Goal: Information Seeking & Learning: Learn about a topic

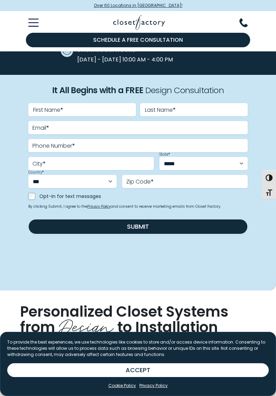
scroll to position [257, 0]
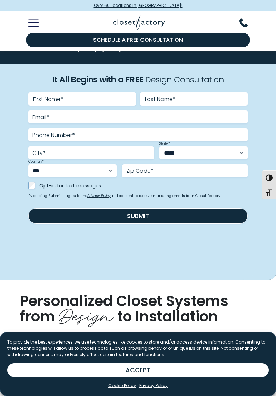
click at [218, 377] on button "ACCEPT" at bounding box center [137, 370] width 261 height 14
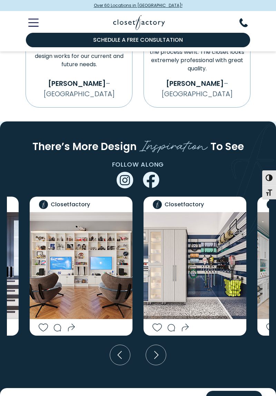
scroll to position [1355, 0]
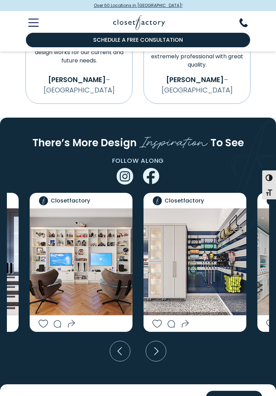
click at [31, 23] on icon "Toggle Mobile Menu" at bounding box center [33, 23] width 10 height 8
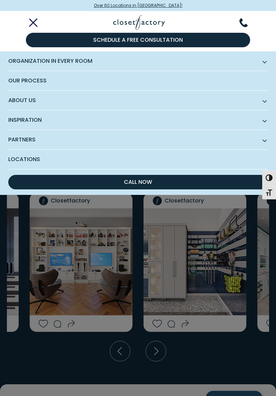
click at [23, 61] on span "Organization in Every Room" at bounding box center [137, 61] width 259 height 20
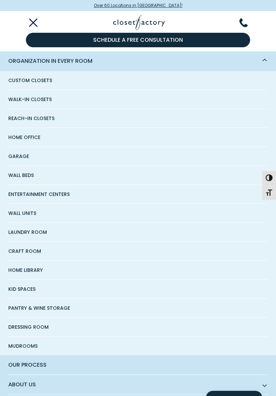
click at [20, 101] on span "Walk-In Closets" at bounding box center [29, 99] width 43 height 19
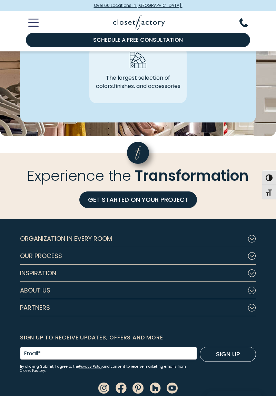
scroll to position [1986, 0]
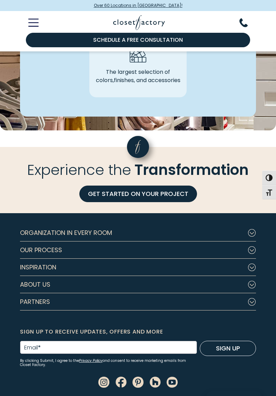
click at [254, 265] on icon "Footer Subnav Button - Inspiration" at bounding box center [252, 267] width 8 height 8
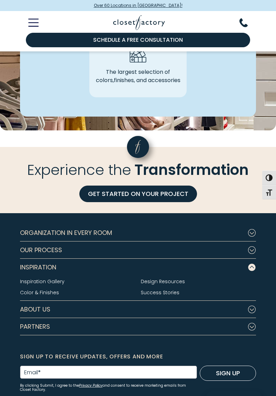
click at [38, 282] on link "Inspiration Gallery" at bounding box center [42, 281] width 44 height 7
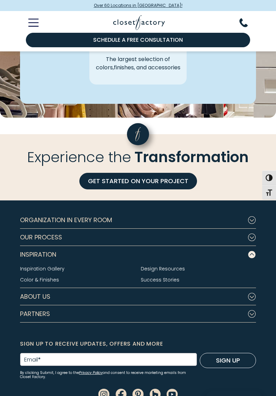
scroll to position [2008, 0]
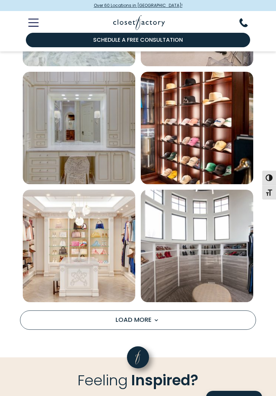
scroll to position [906, 0]
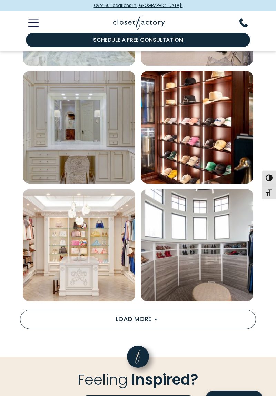
click at [225, 316] on button "Load More" at bounding box center [138, 319] width 236 height 19
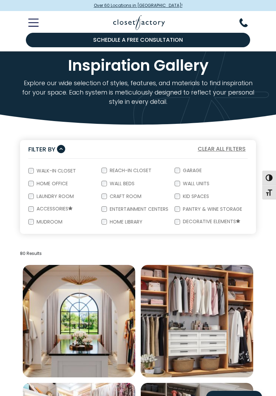
scroll to position [0, 0]
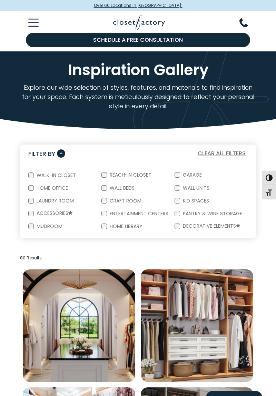
click at [33, 27] on line "Toggle Mobile Menu" at bounding box center [33, 27] width 9 height 0
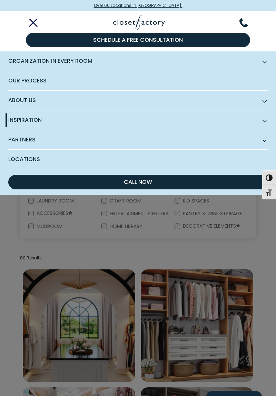
click at [20, 139] on span "Partners" at bounding box center [137, 140] width 259 height 20
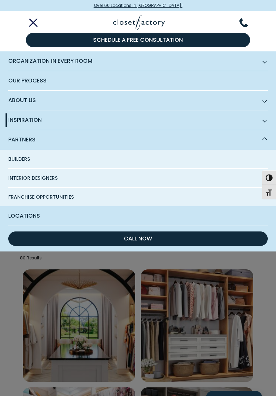
click at [17, 180] on span "Interior Designers" at bounding box center [32, 178] width 49 height 19
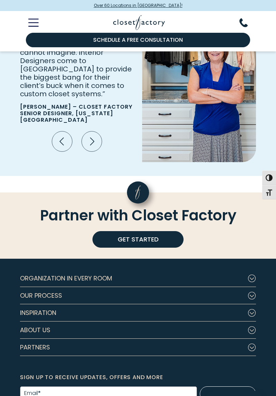
scroll to position [1511, 0]
